Goal: Transaction & Acquisition: Obtain resource

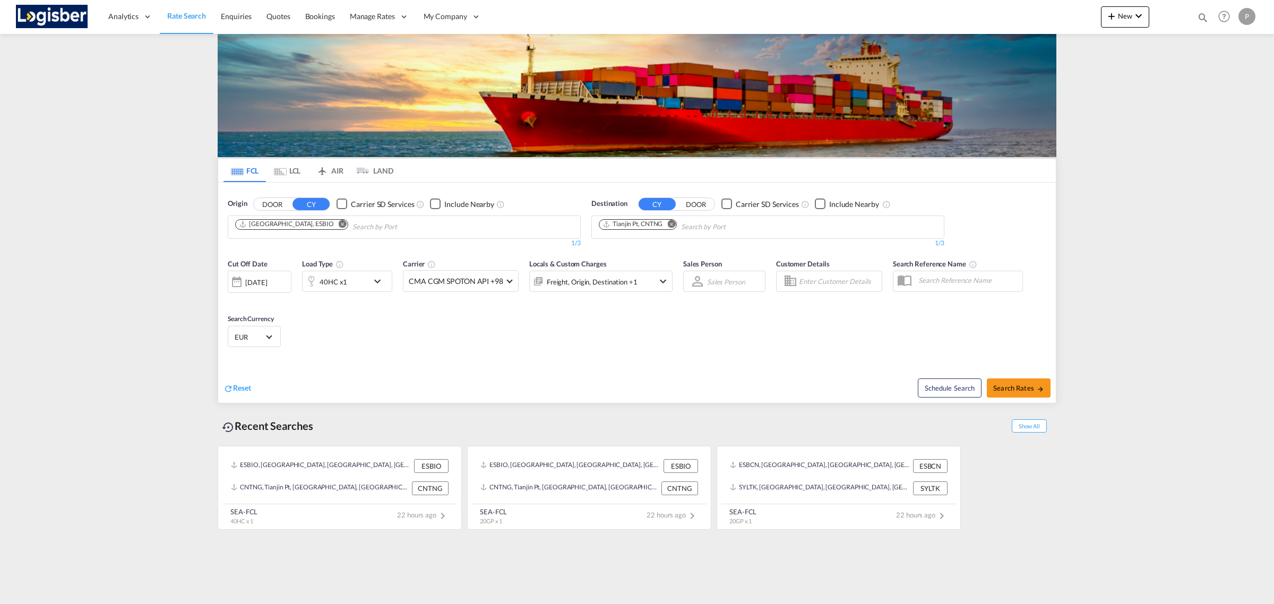
click at [339, 221] on md-icon "Remove" at bounding box center [343, 224] width 8 height 8
click at [673, 223] on md-icon "Remove" at bounding box center [671, 224] width 8 height 8
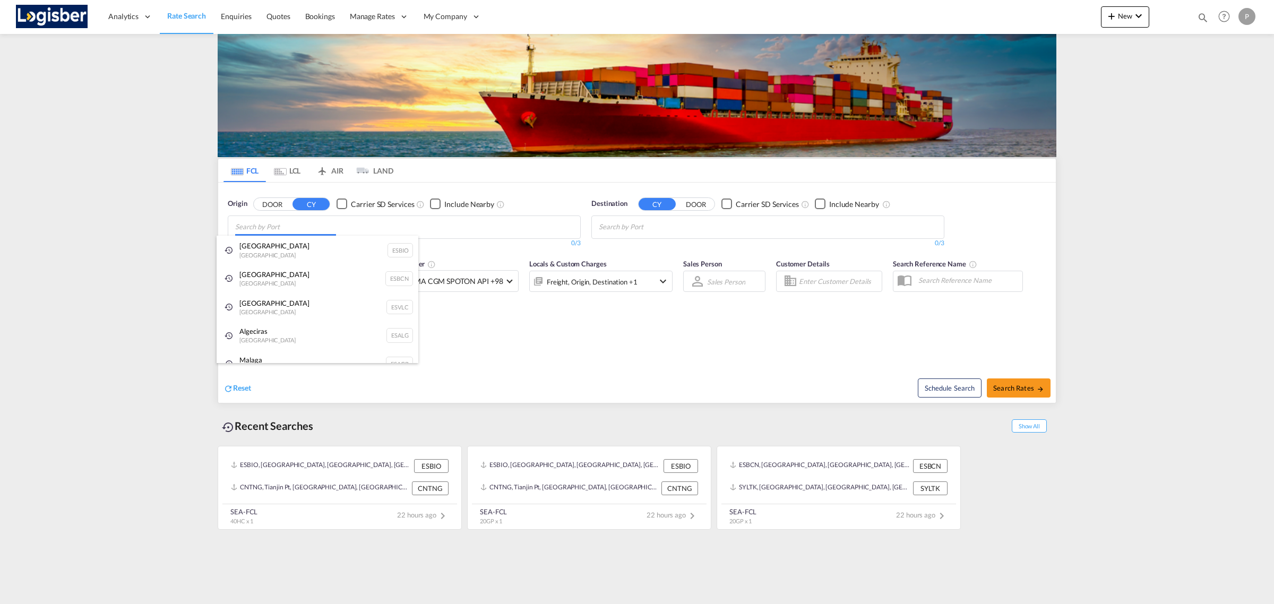
click at [378, 232] on body "Analytics Reports Dashboard Rate Search Enquiries Quotes Bookings" at bounding box center [637, 302] width 1274 height 604
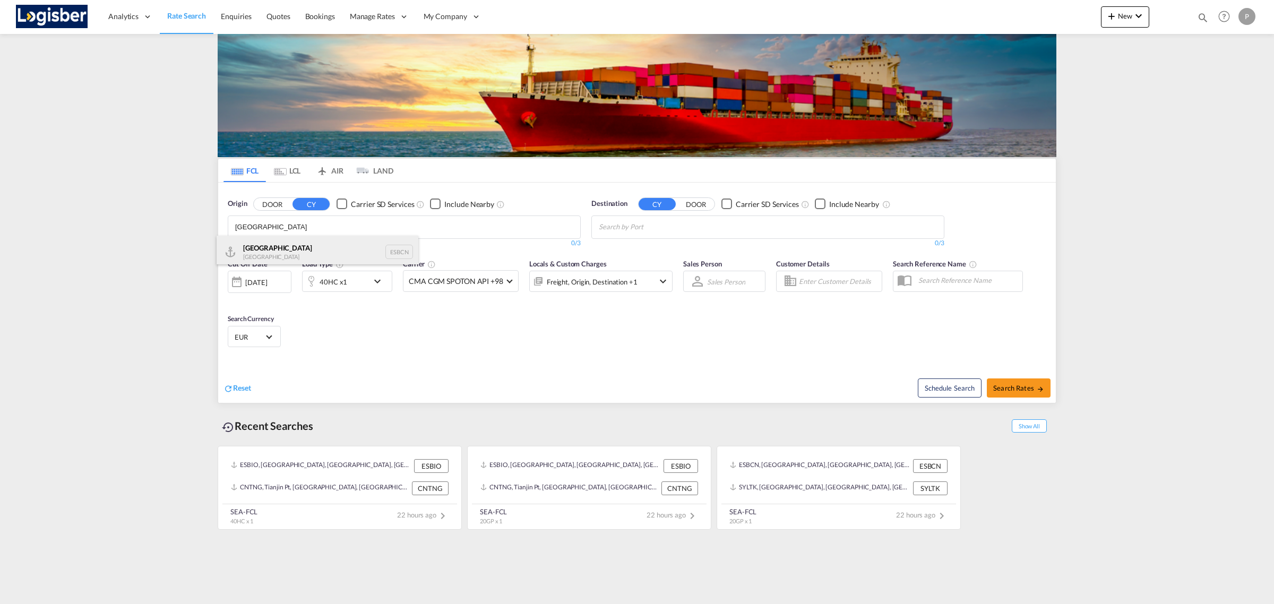
type input "[GEOGRAPHIC_DATA]"
click at [295, 243] on div "Barcelona Spain ESBCN" at bounding box center [318, 252] width 202 height 32
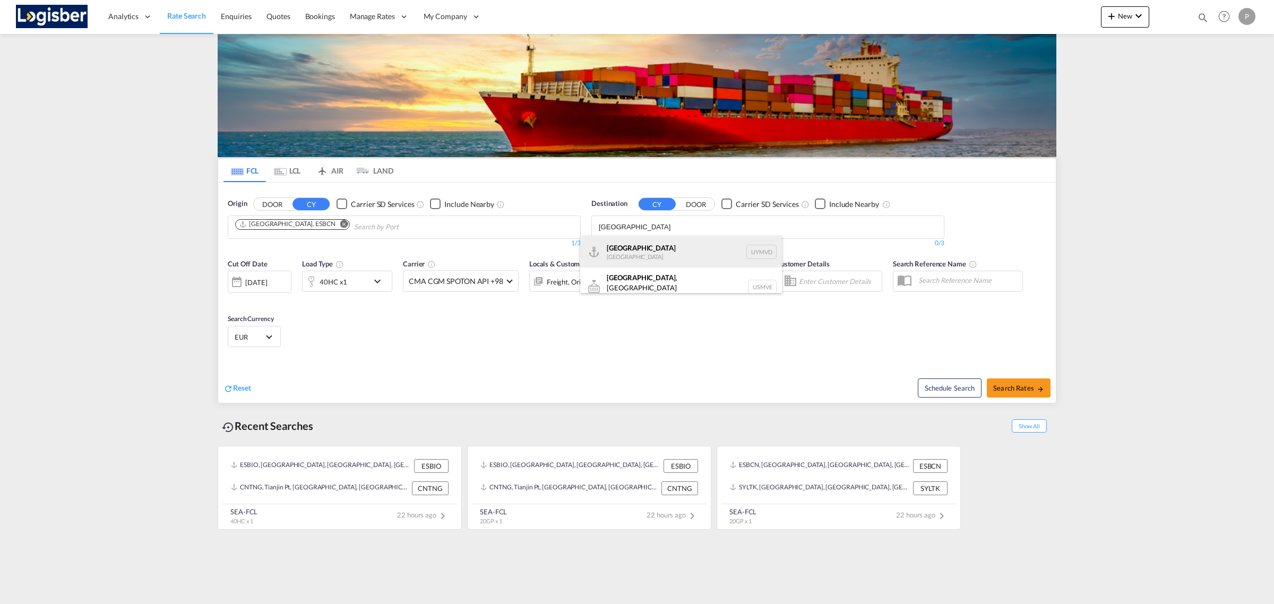
type input "[GEOGRAPHIC_DATA]"
click at [649, 245] on div "[GEOGRAPHIC_DATA] [GEOGRAPHIC_DATA] UYMVD" at bounding box center [681, 252] width 202 height 32
click at [370, 281] on div "40HC x1" at bounding box center [347, 281] width 90 height 21
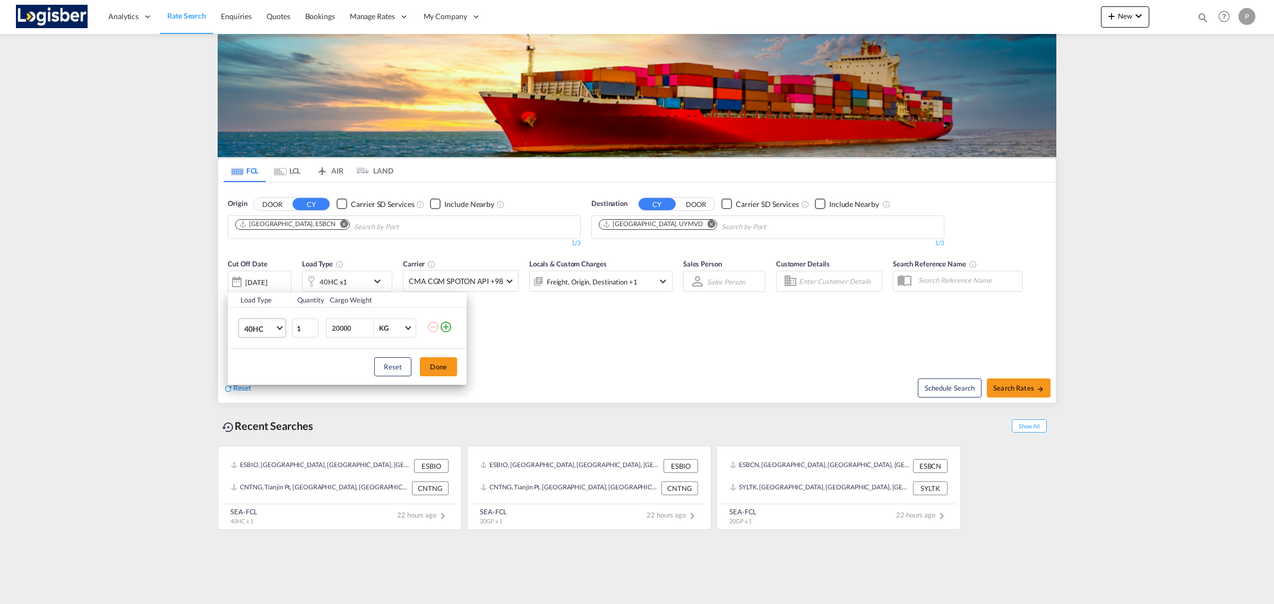
click at [275, 327] on md-select-value "40HC" at bounding box center [264, 328] width 42 height 18
click at [258, 281] on div "20GP" at bounding box center [253, 277] width 19 height 11
click at [439, 364] on button "Done" at bounding box center [438, 366] width 37 height 19
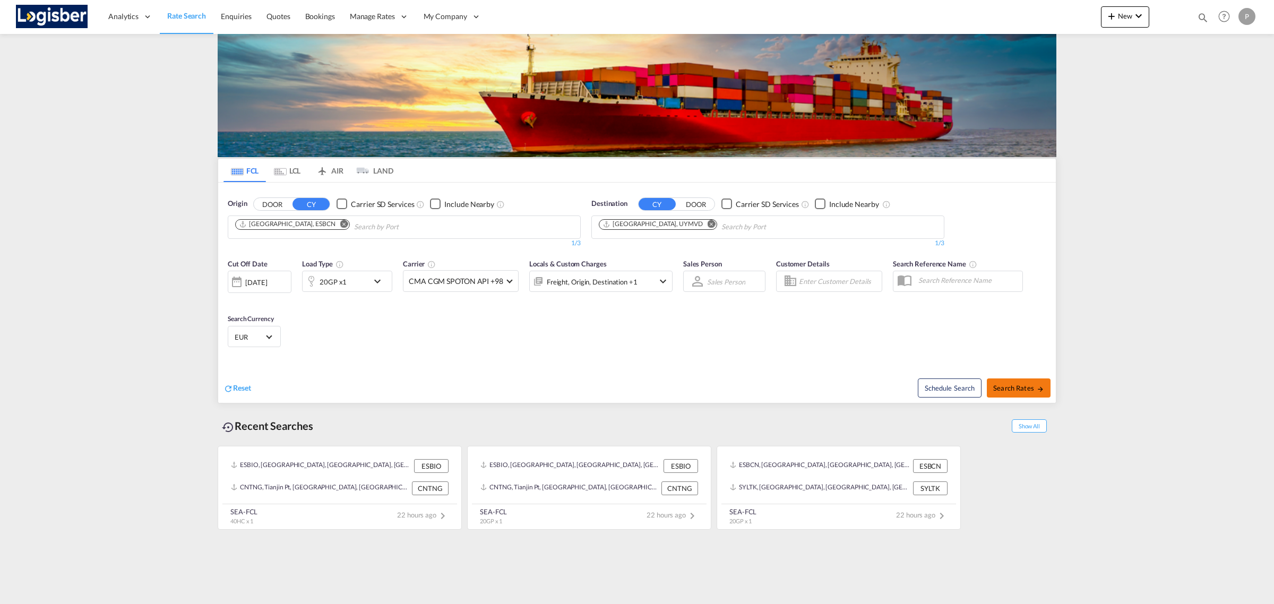
click at [1025, 383] on button "Search Rates" at bounding box center [1019, 387] width 64 height 19
type input "ESBCN to UYMVD / [DATE]"
